Goal: Task Accomplishment & Management: Manage account settings

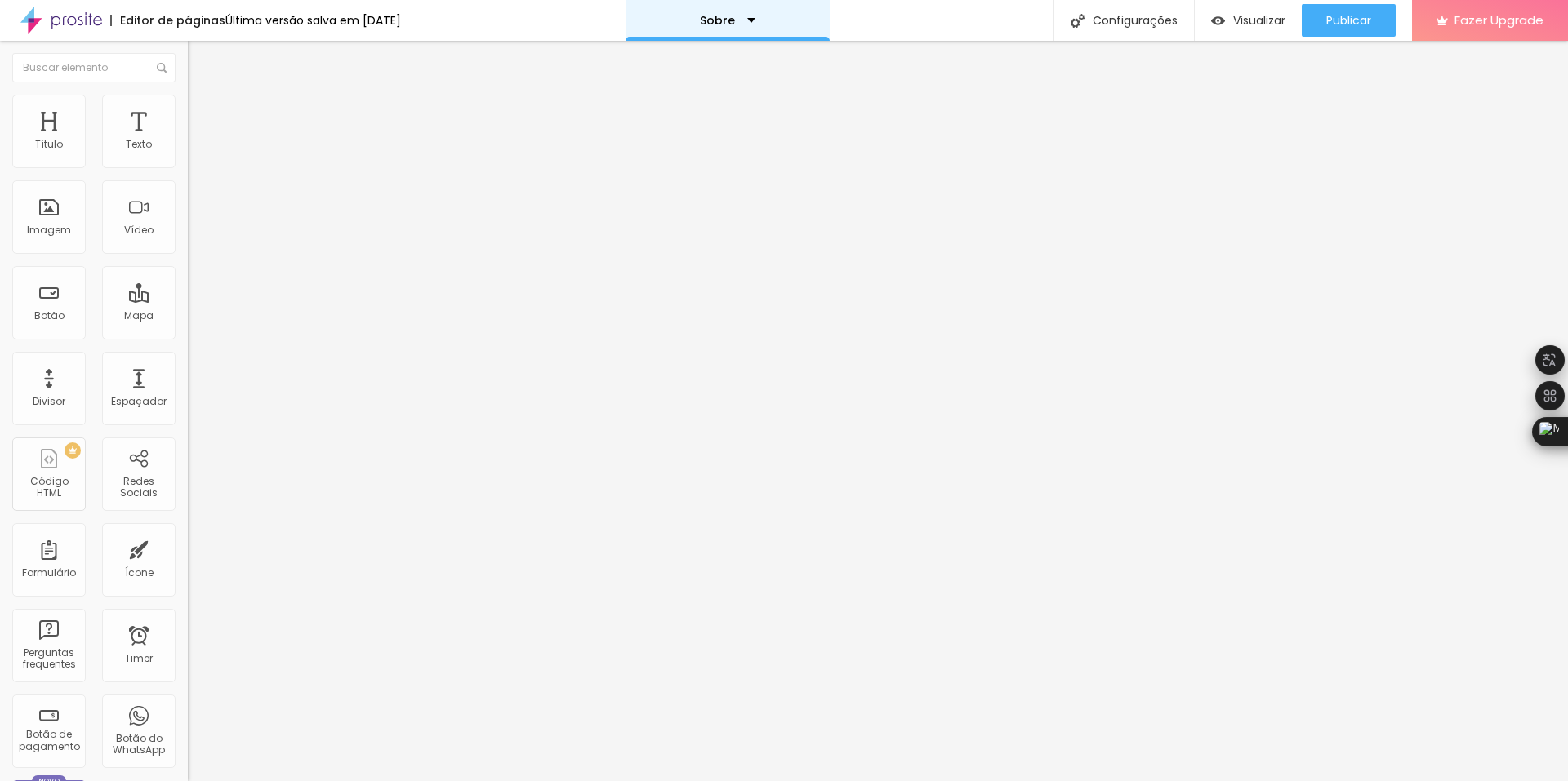
click at [755, 15] on div "Sobre" at bounding box center [727, 21] width 56 height 12
click at [1256, 22] on span "Visualizar" at bounding box center [1259, 21] width 52 height 13
click at [188, 111] on img at bounding box center [196, 118] width 15 height 15
click at [188, 104] on img at bounding box center [196, 102] width 15 height 15
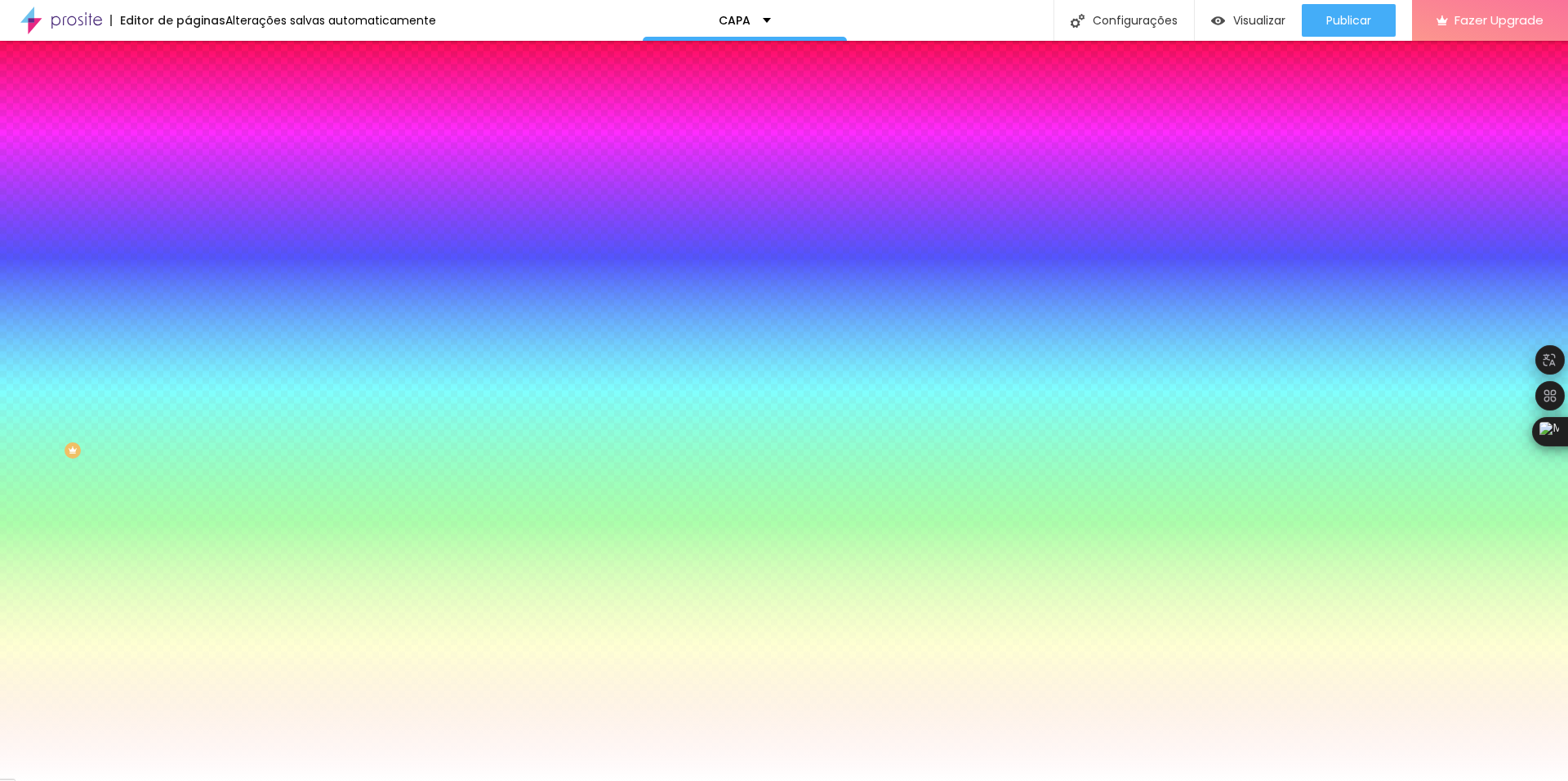
click at [188, 150] on span "Trocar imagem" at bounding box center [232, 143] width 89 height 14
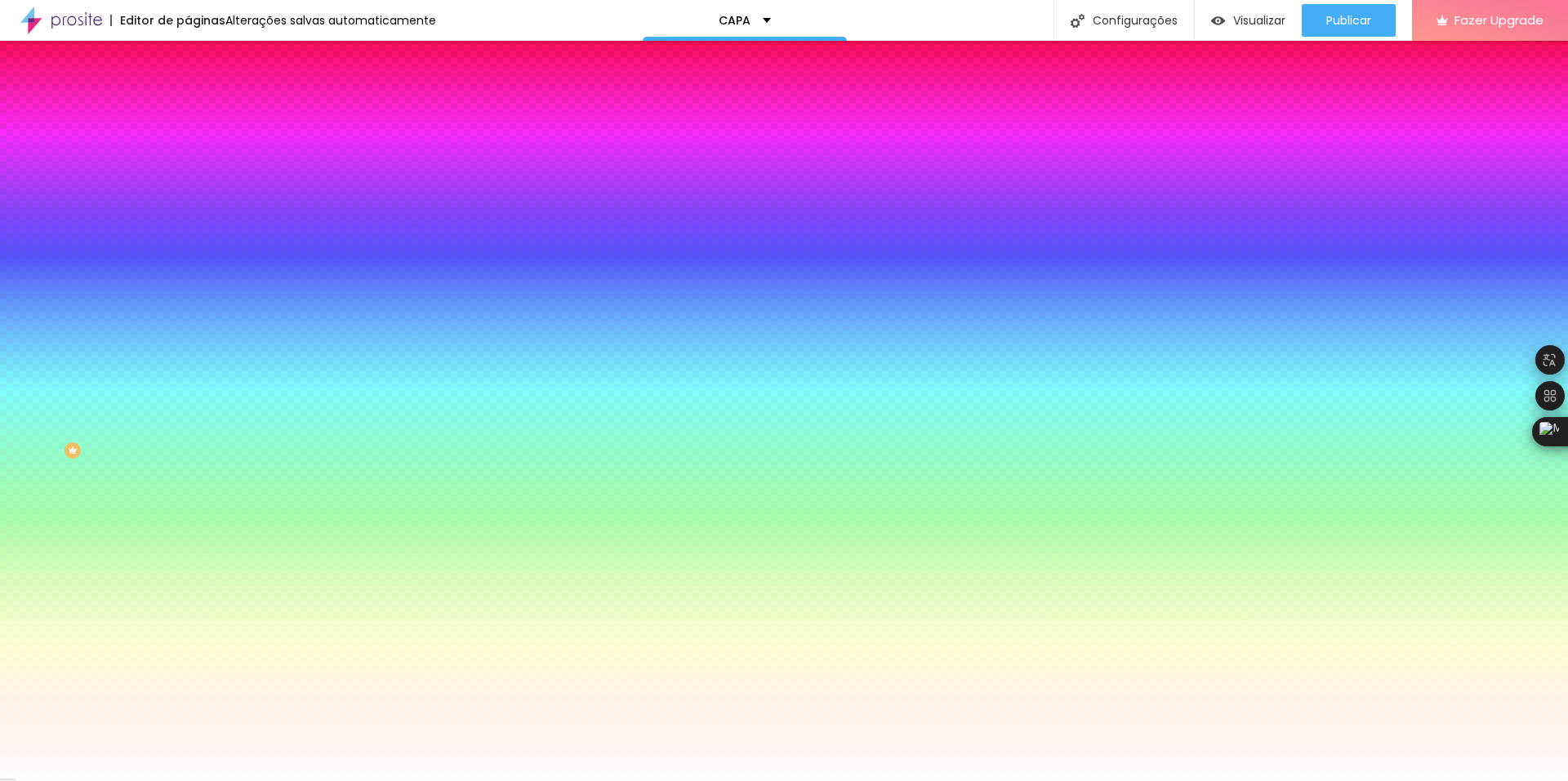
click at [188, 148] on div "Trocar imagem" at bounding box center [282, 143] width 188 height 12
click at [188, 150] on span "Trocar imagem" at bounding box center [232, 143] width 89 height 14
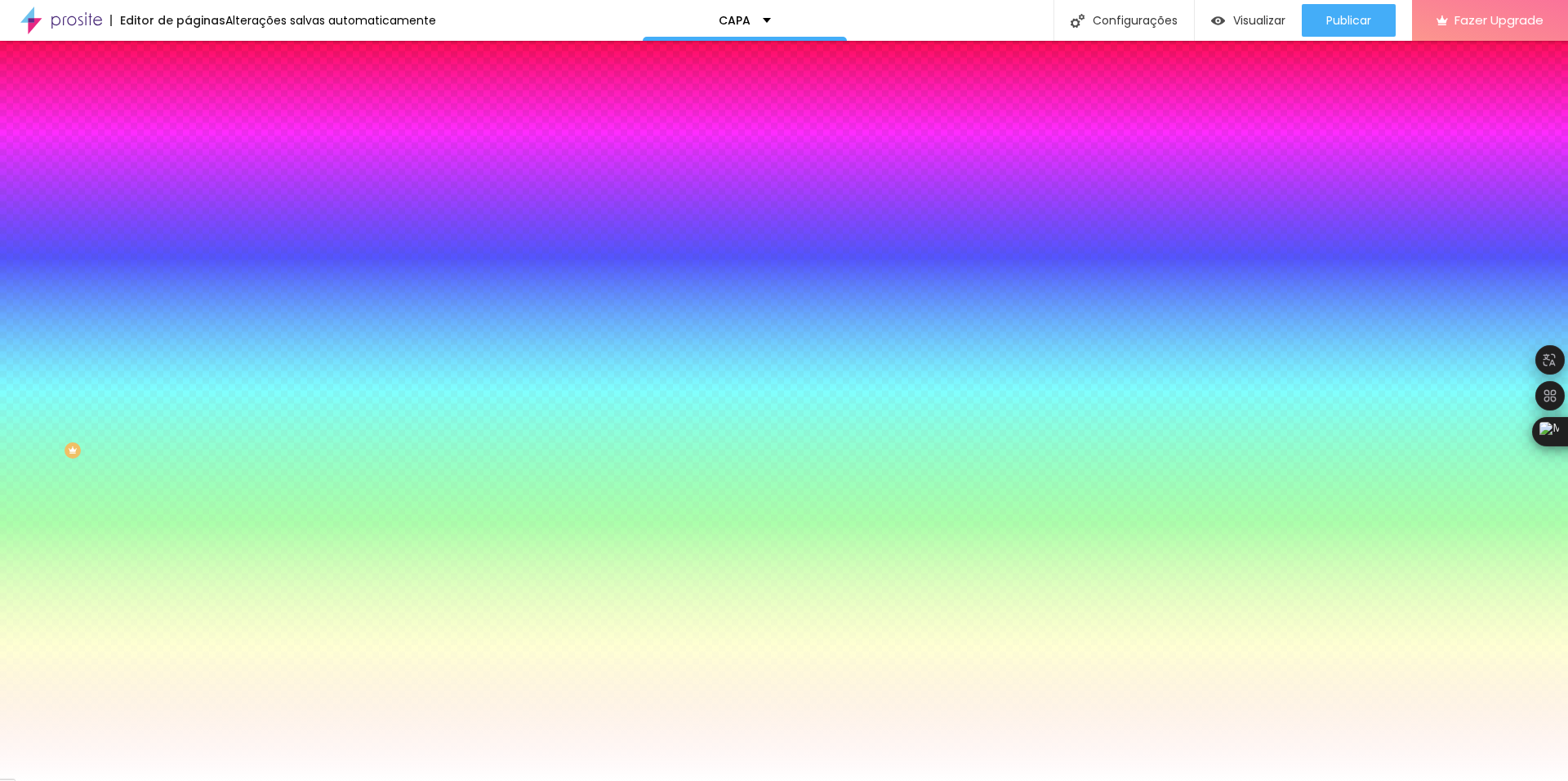
click at [188, 222] on div at bounding box center [282, 222] width 188 height 0
click at [188, 238] on div at bounding box center [282, 238] width 188 height 0
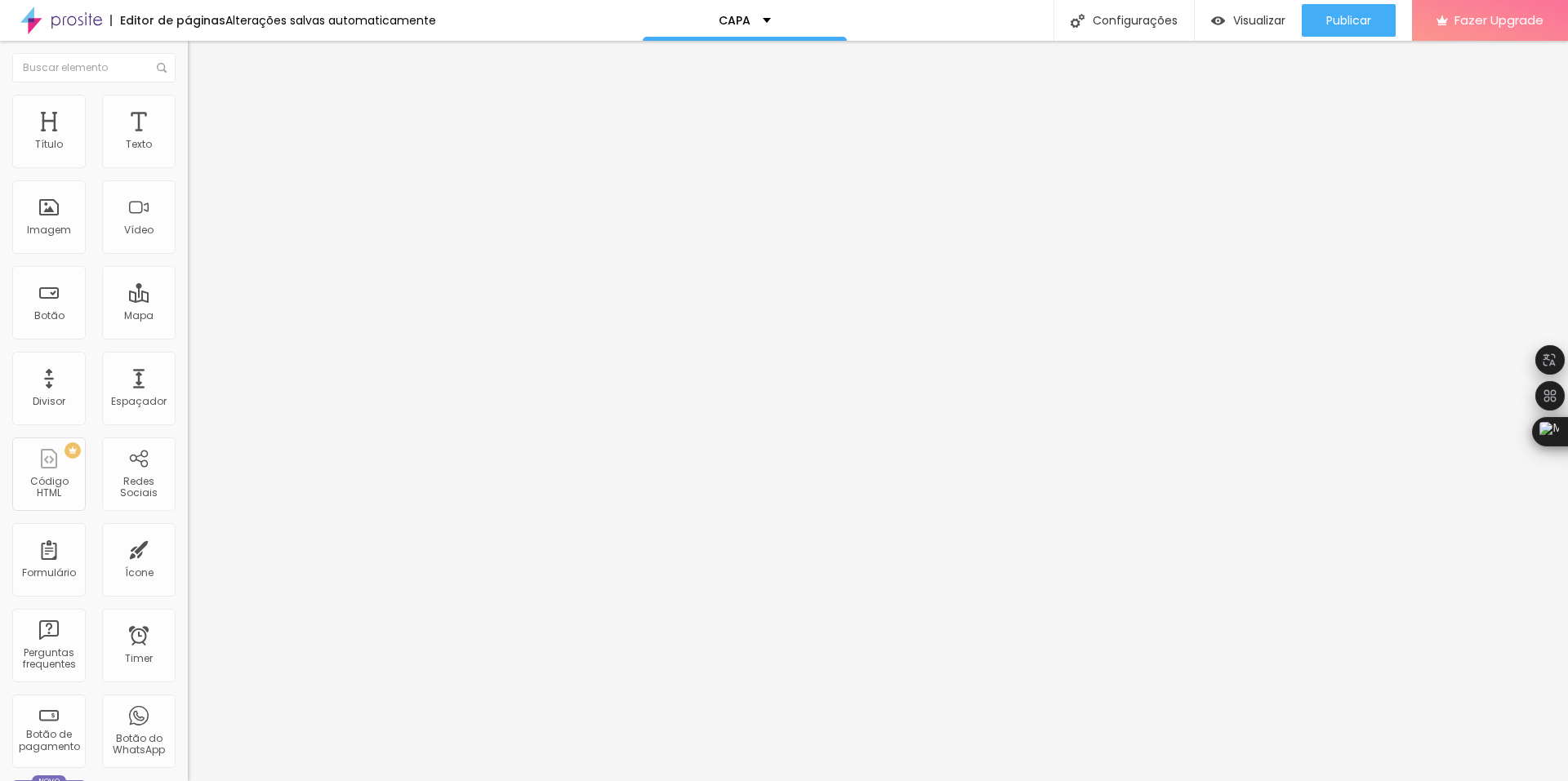
click at [188, 95] on li "Estilo" at bounding box center [282, 87] width 188 height 17
click at [188, 98] on img at bounding box center [196, 102] width 15 height 15
click at [188, 93] on img at bounding box center [196, 86] width 15 height 15
click at [1239, 14] on span "Visualizar" at bounding box center [1259, 21] width 52 height 13
click at [200, 57] on img "button" at bounding box center [207, 60] width 13 height 13
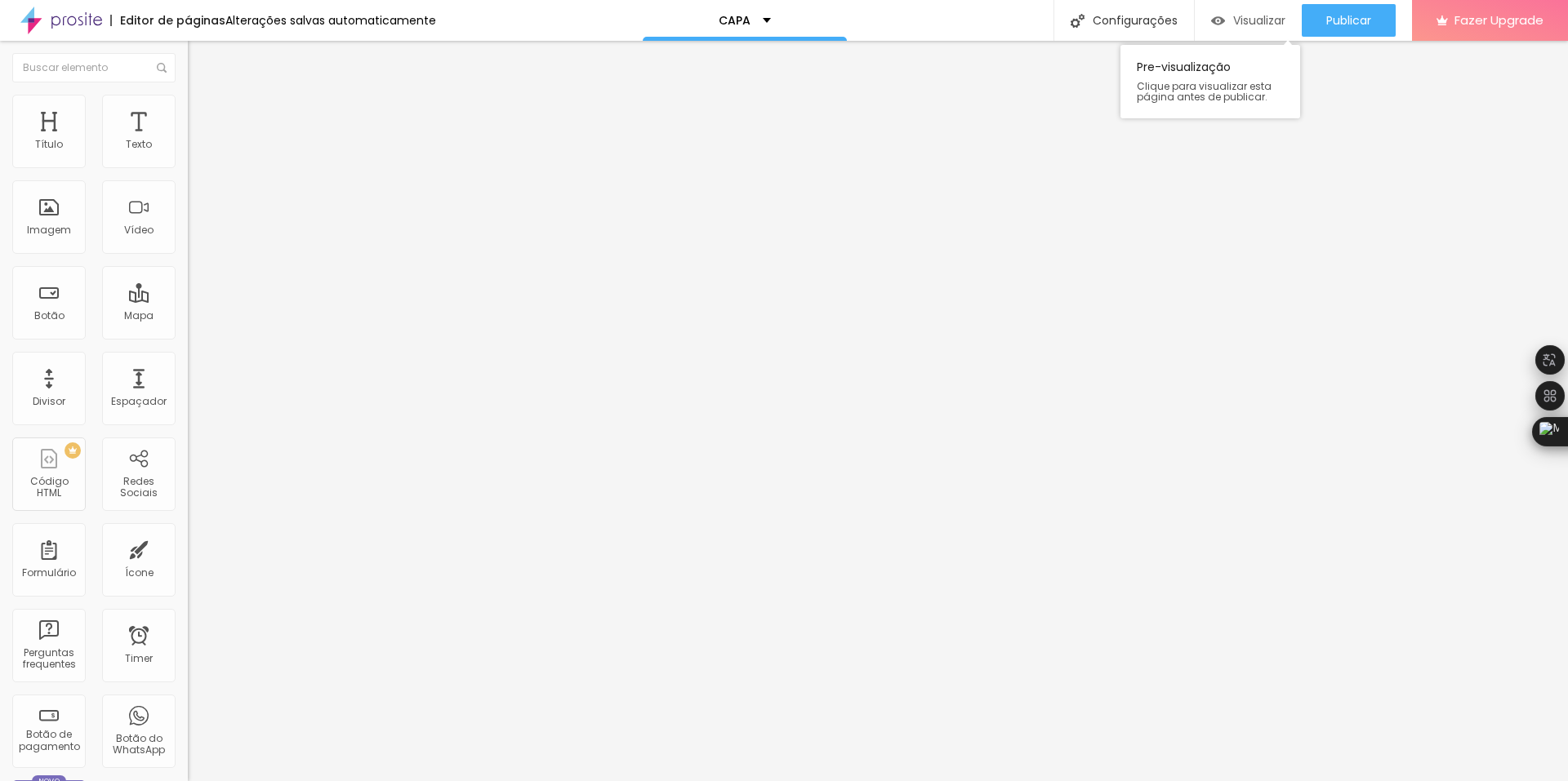
click at [1221, 17] on img "button" at bounding box center [1217, 21] width 14 height 14
